Goal: Transaction & Acquisition: Download file/media

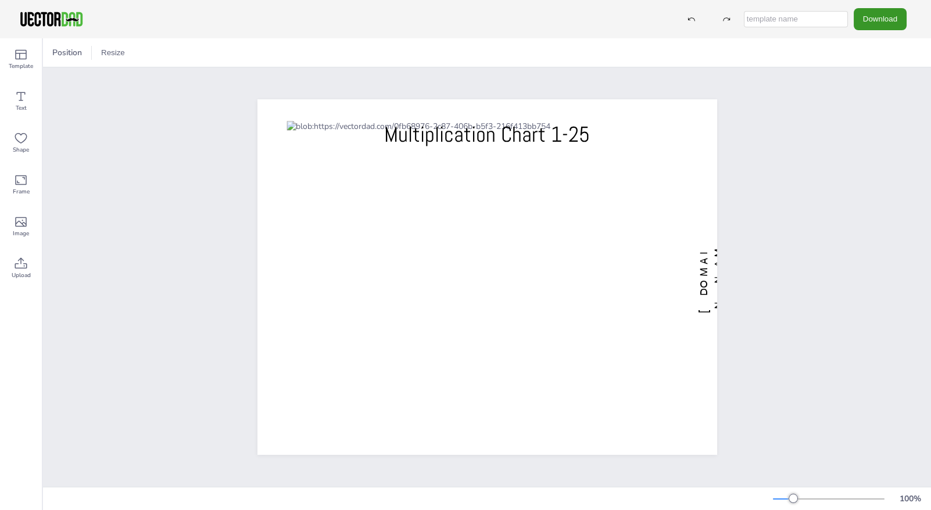
click at [879, 19] on button "Download" at bounding box center [880, 19] width 53 height 22
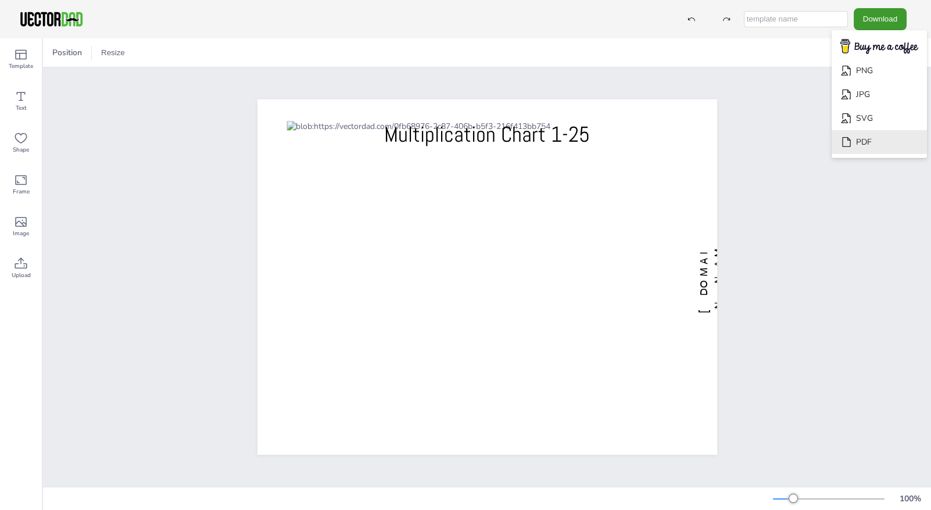
click at [868, 142] on li "PDF" at bounding box center [879, 142] width 95 height 24
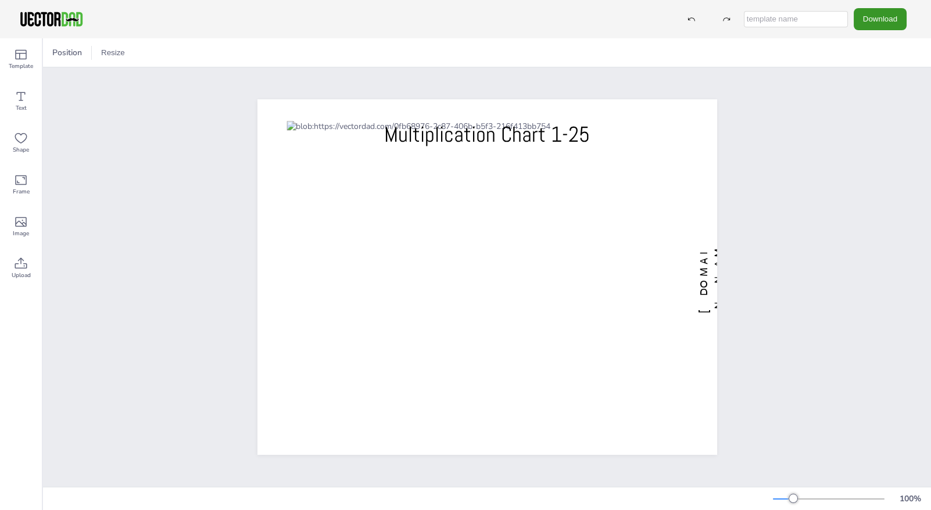
click at [862, 21] on button "Download" at bounding box center [880, 19] width 53 height 22
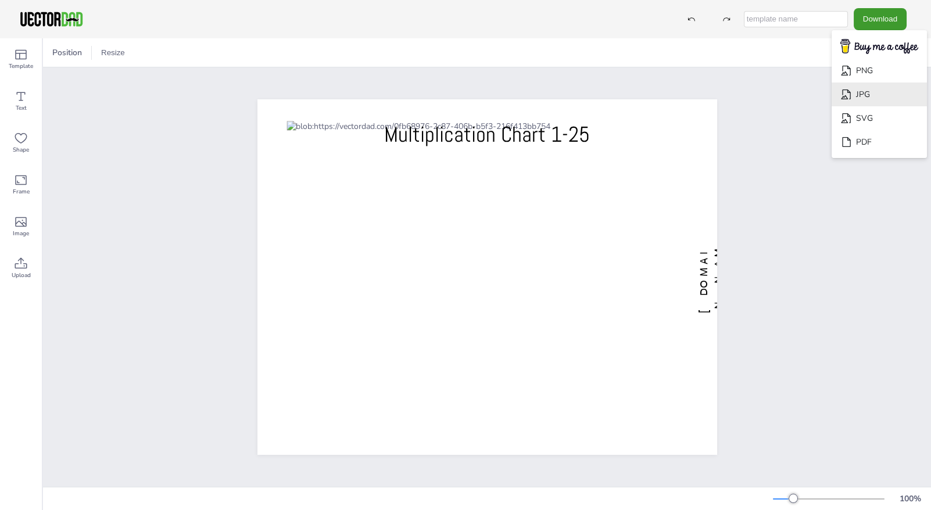
click at [857, 95] on li "JPG" at bounding box center [879, 95] width 95 height 24
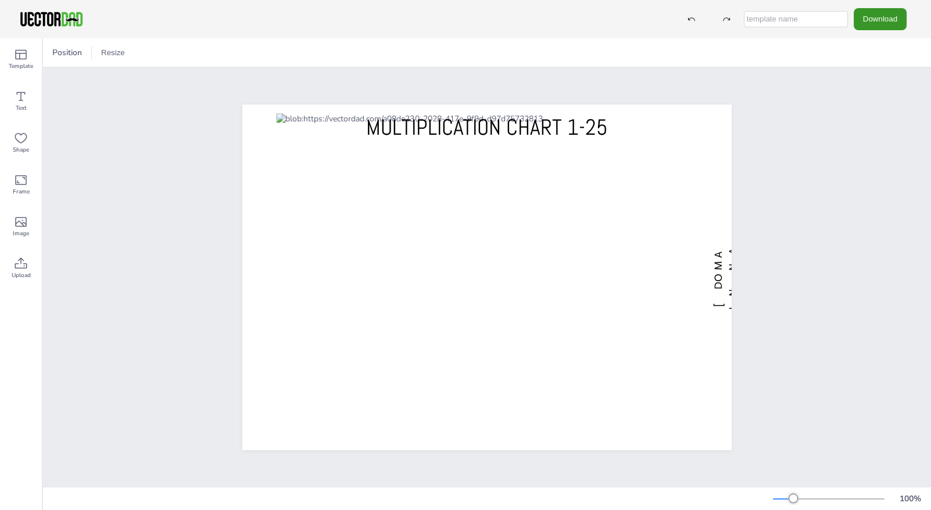
click at [876, 15] on button "Download" at bounding box center [880, 19] width 53 height 22
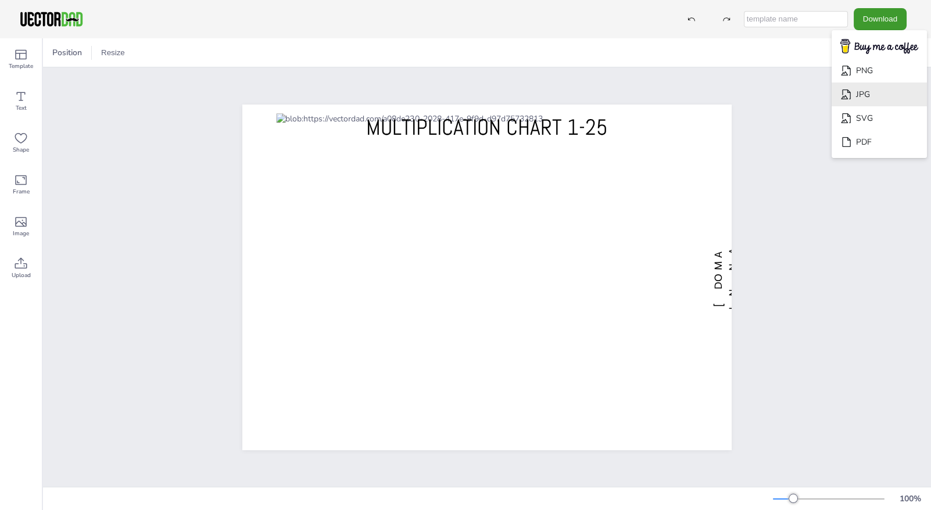
click at [874, 92] on li "JPG" at bounding box center [879, 95] width 95 height 24
